Goal: Find specific page/section: Find specific page/section

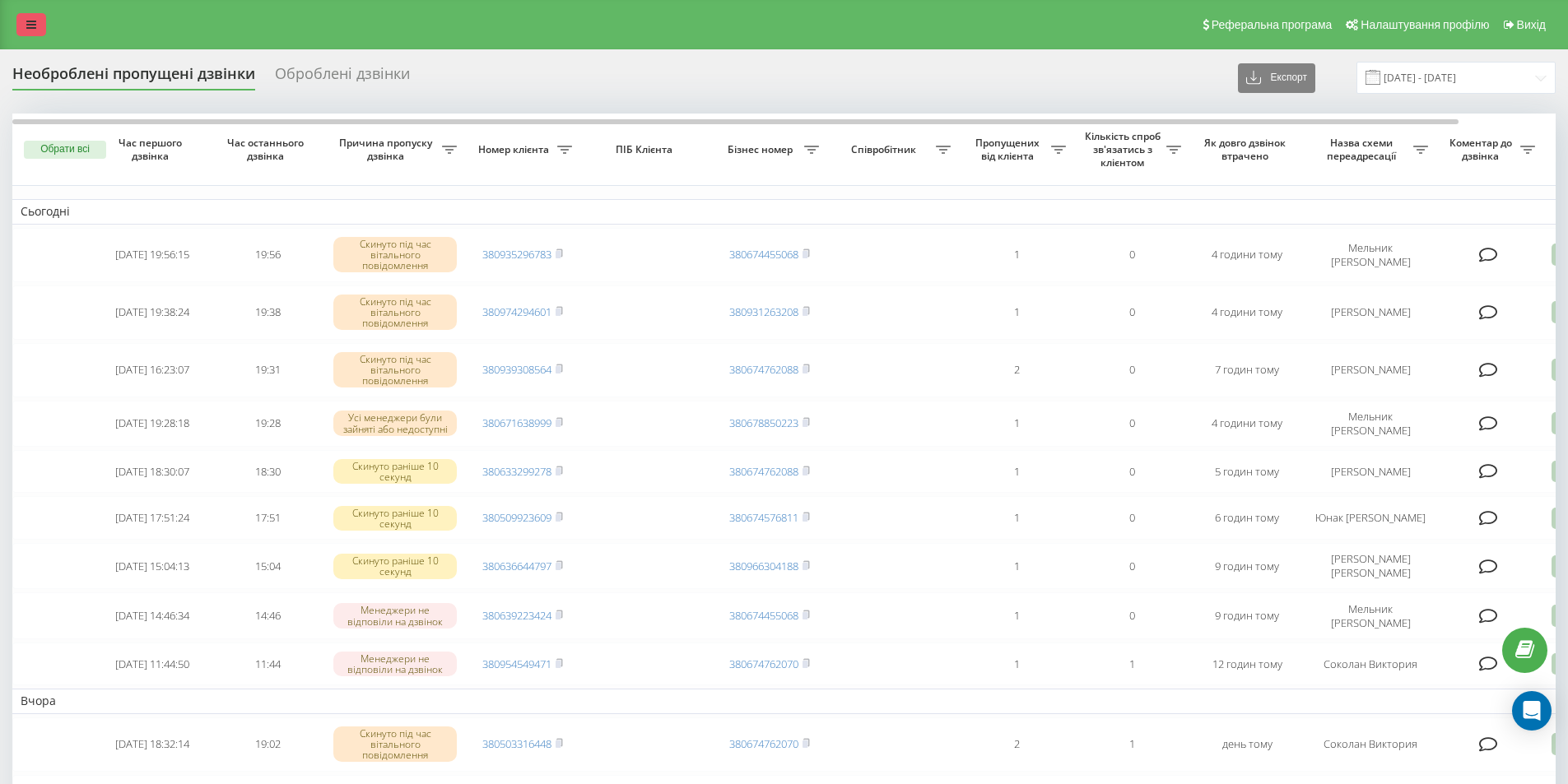
click at [38, 22] on link at bounding box center [31, 25] width 30 height 23
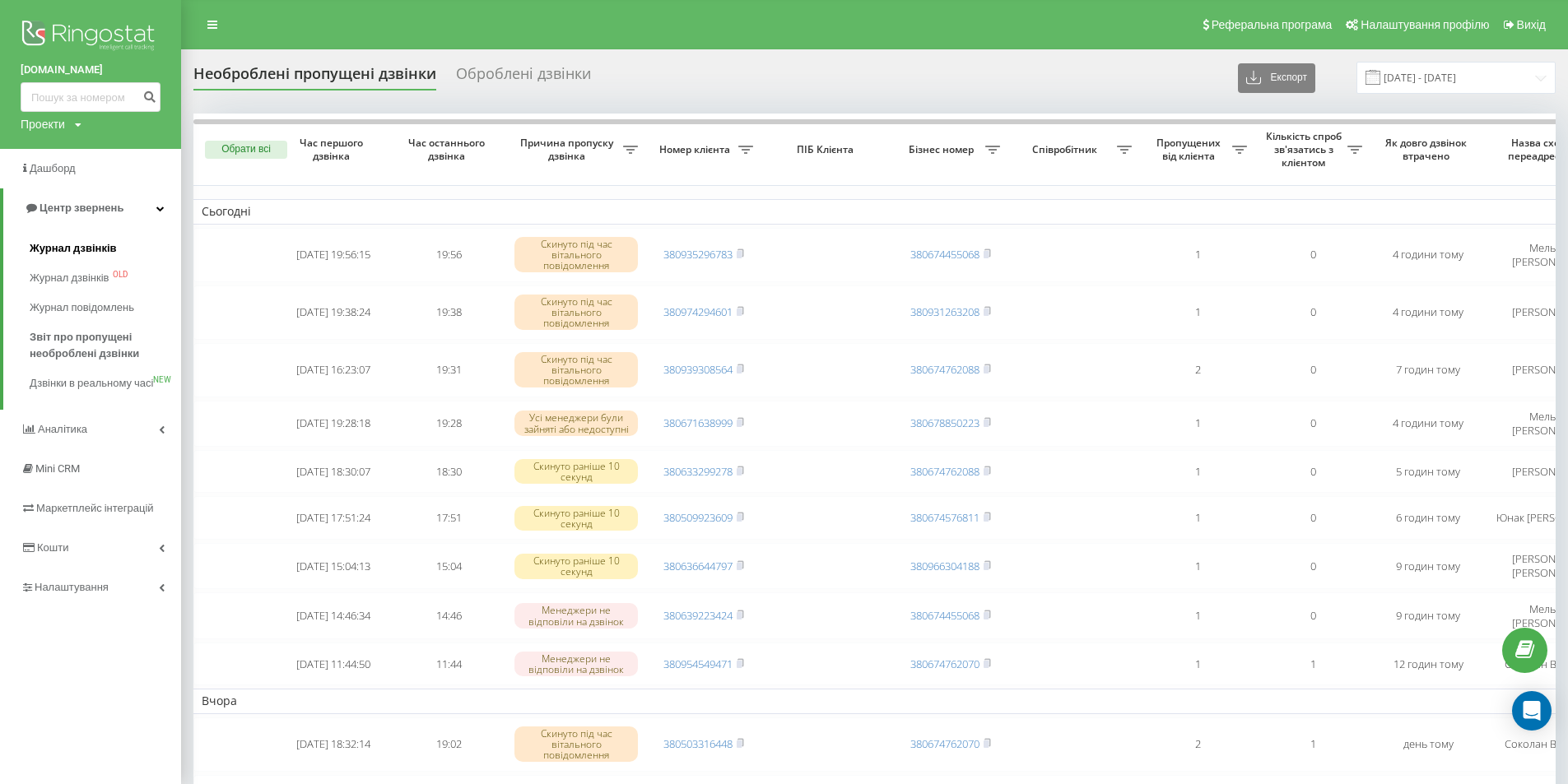
click at [60, 247] on span "Журнал дзвінків" at bounding box center [73, 248] width 87 height 16
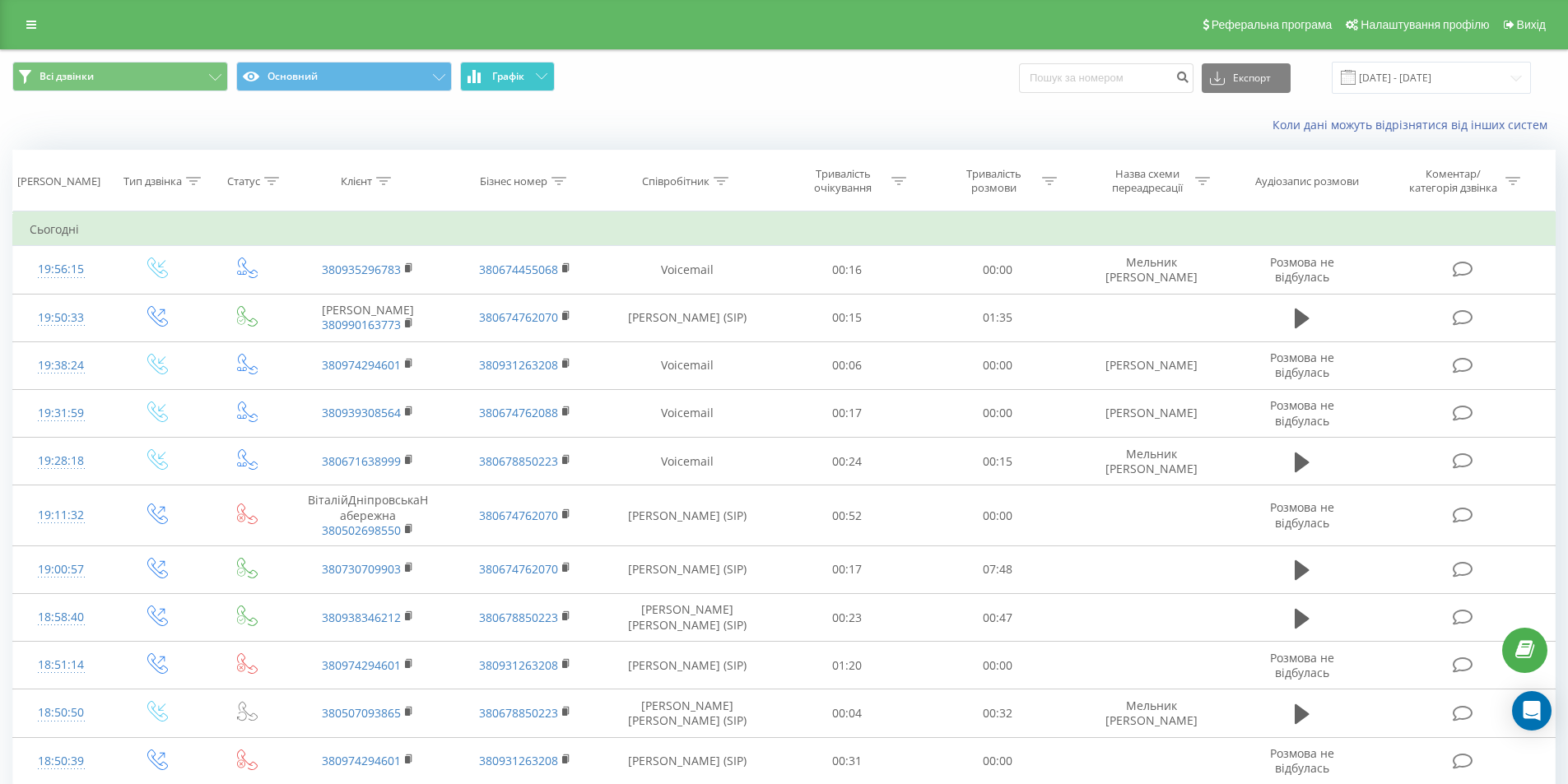
click at [516, 71] on span "Графік" at bounding box center [508, 77] width 33 height 11
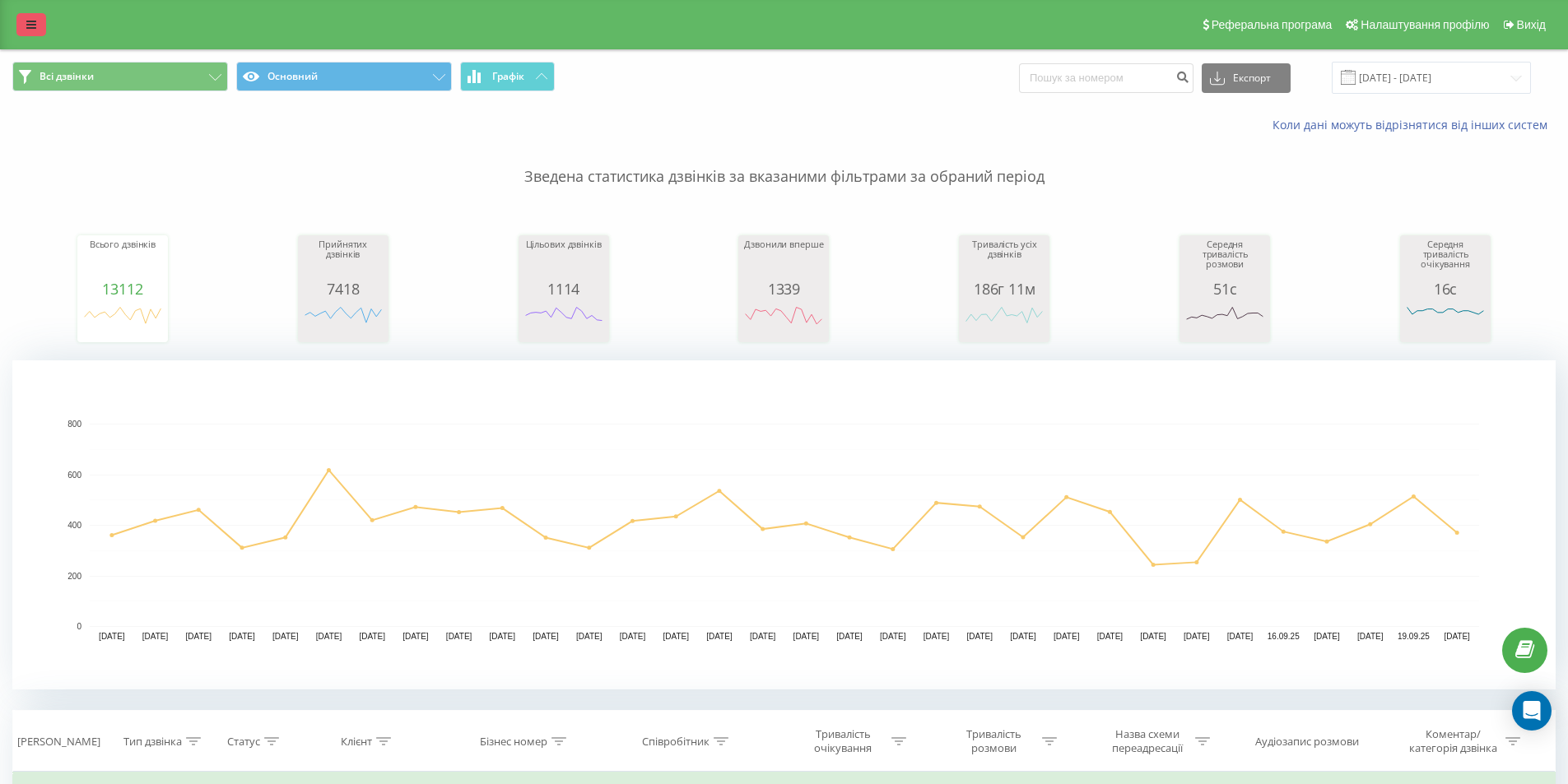
click at [37, 27] on link at bounding box center [31, 25] width 30 height 23
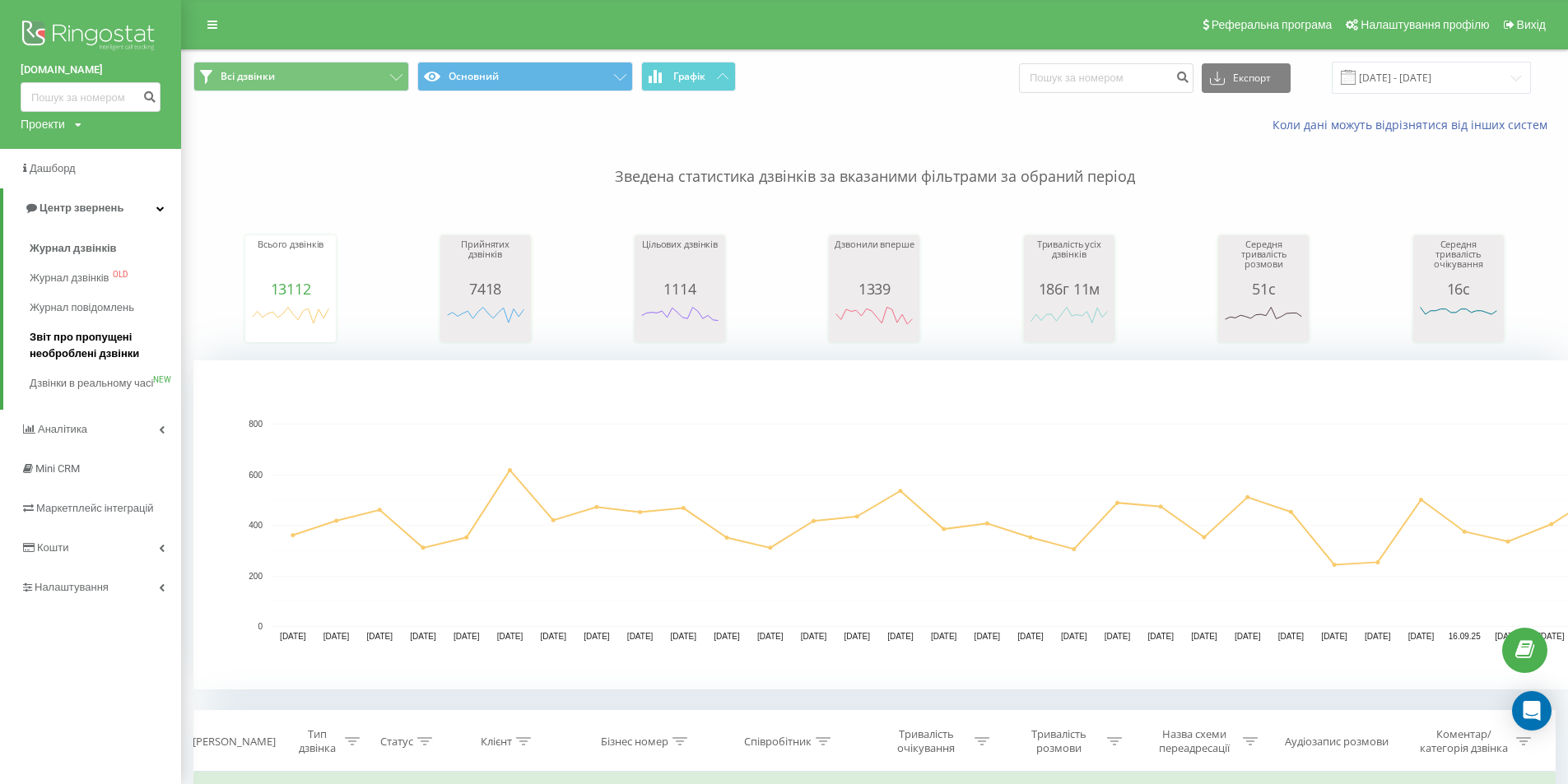
click at [72, 346] on span "Звіт про пропущені необроблені дзвінки" at bounding box center [101, 346] width 144 height 33
